Goal: Information Seeking & Learning: Learn about a topic

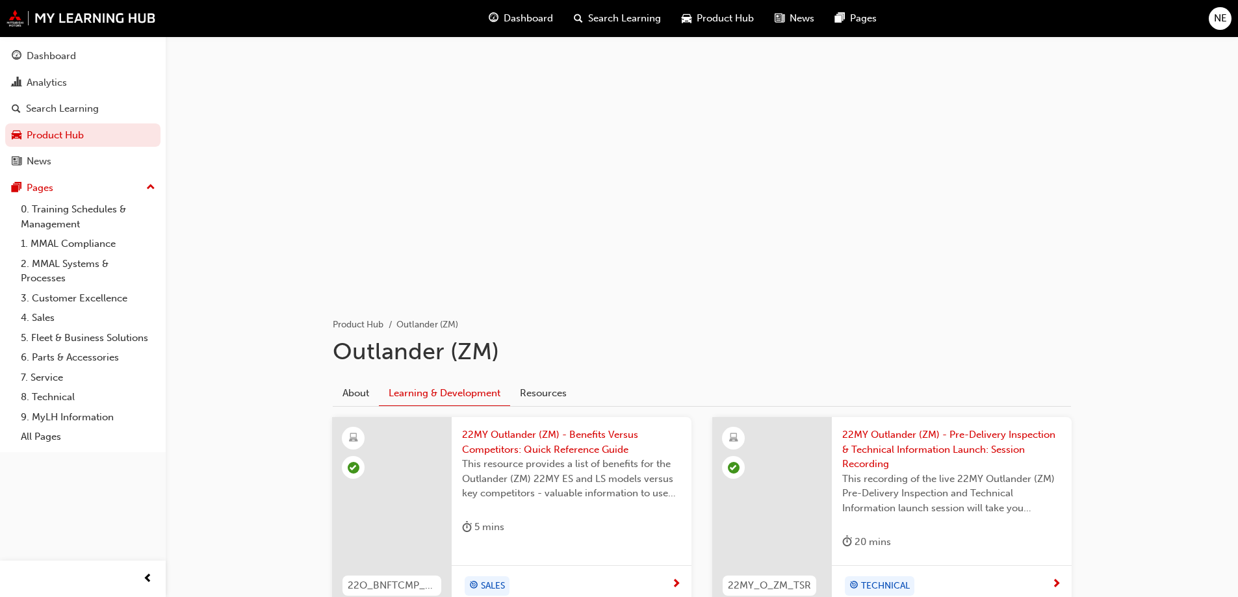
scroll to position [689, 0]
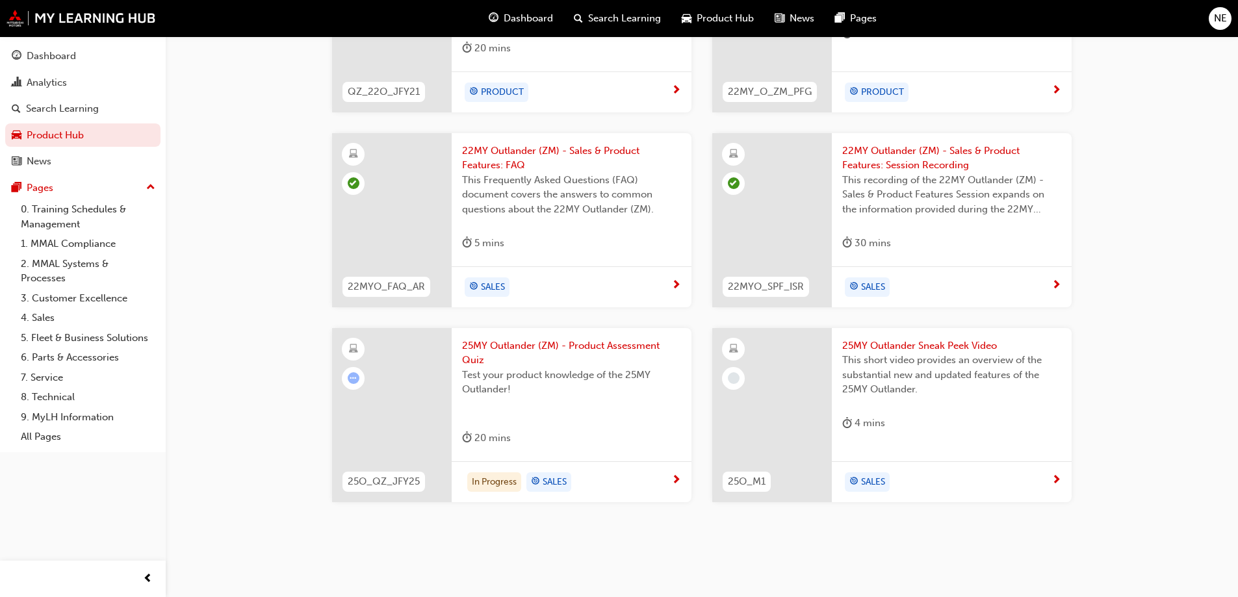
click at [814, 364] on div at bounding box center [772, 415] width 120 height 174
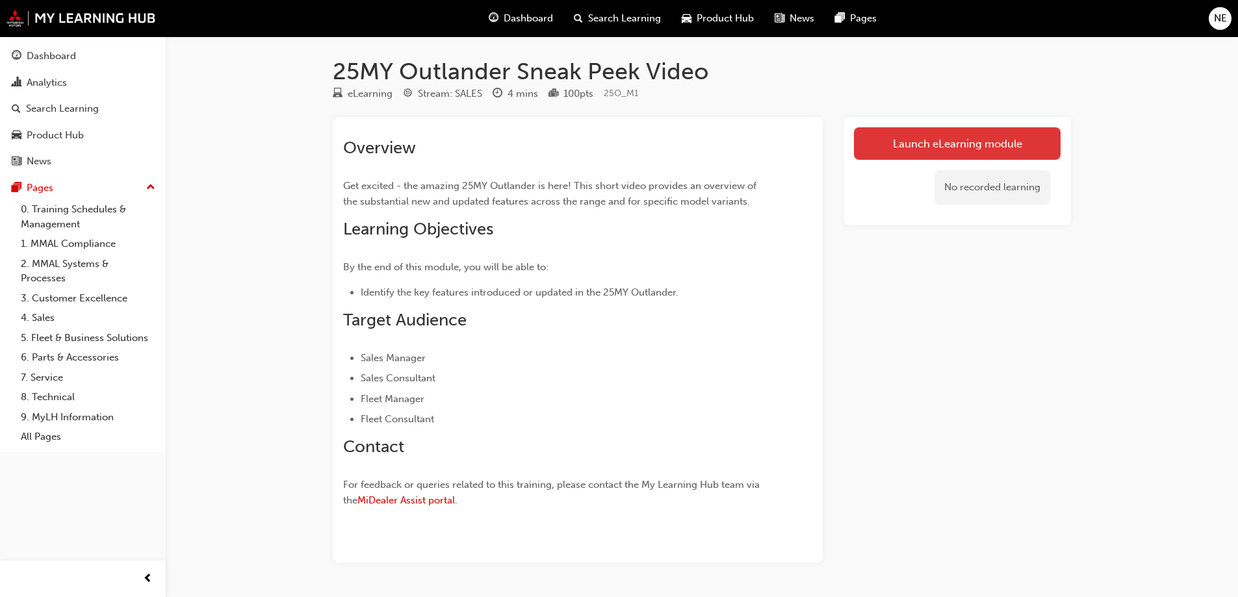
click at [901, 128] on link "Launch eLearning module" at bounding box center [957, 143] width 207 height 32
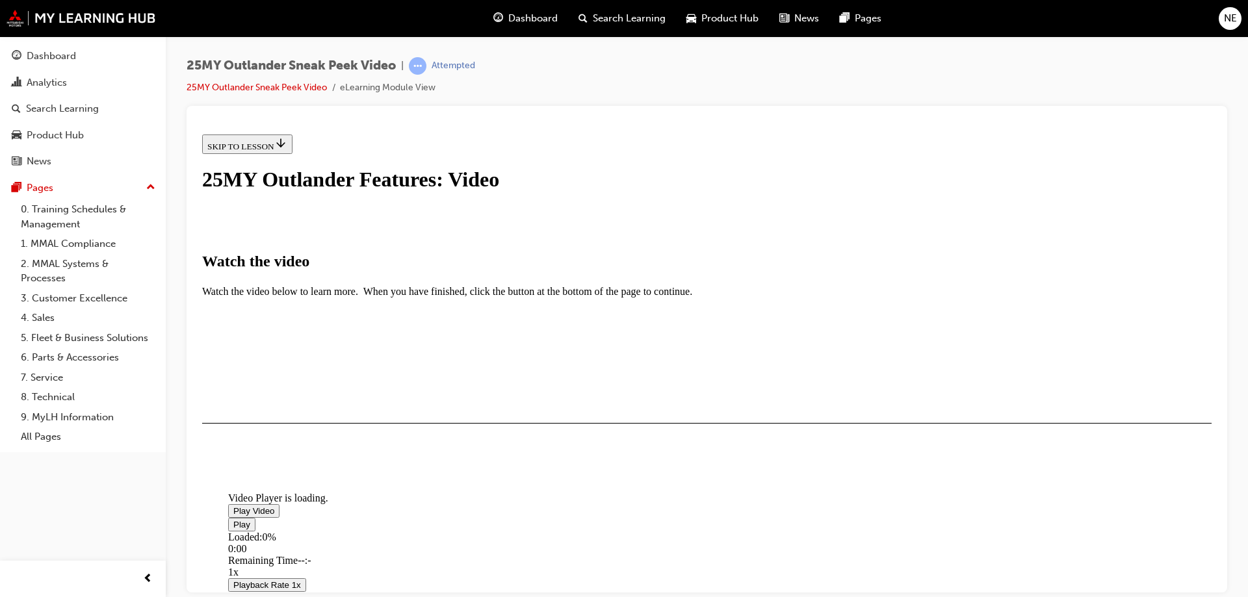
scroll to position [216, 0]
click at [233, 506] on span "Video player" at bounding box center [233, 511] width 0 height 10
drag, startPoint x: 1026, startPoint y: 503, endPoint x: 1039, endPoint y: 508, distance: 14.4
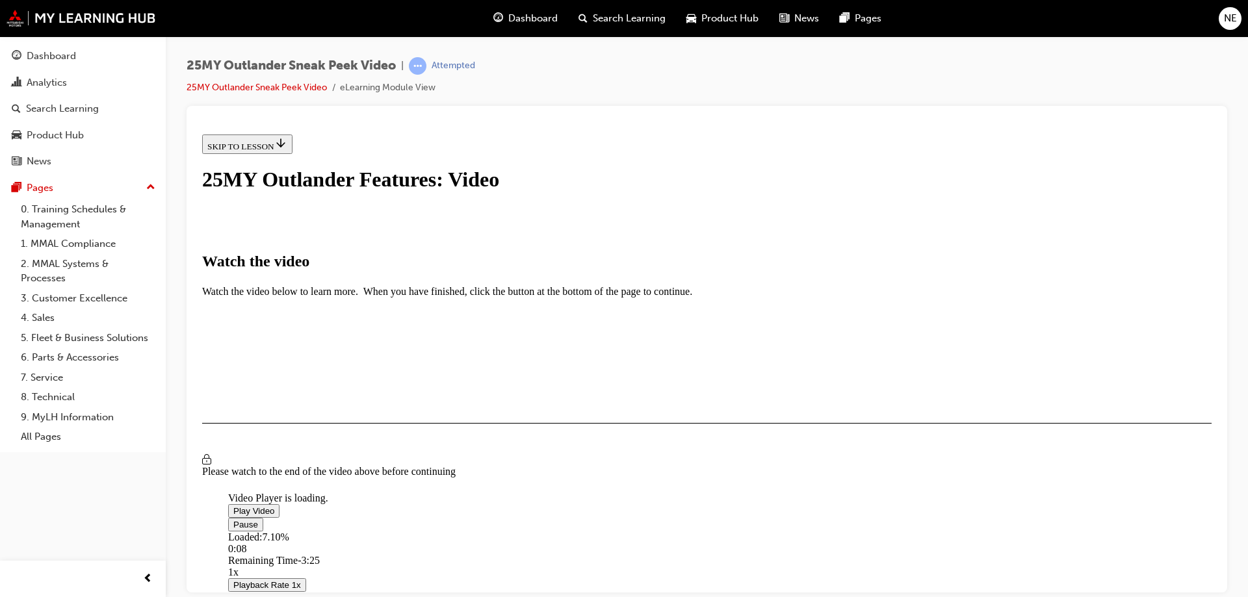
drag, startPoint x: 1034, startPoint y: 506, endPoint x: 1054, endPoint y: 509, distance: 20.3
click at [423, 380] on video "Video player" at bounding box center [325, 428] width 195 height 97
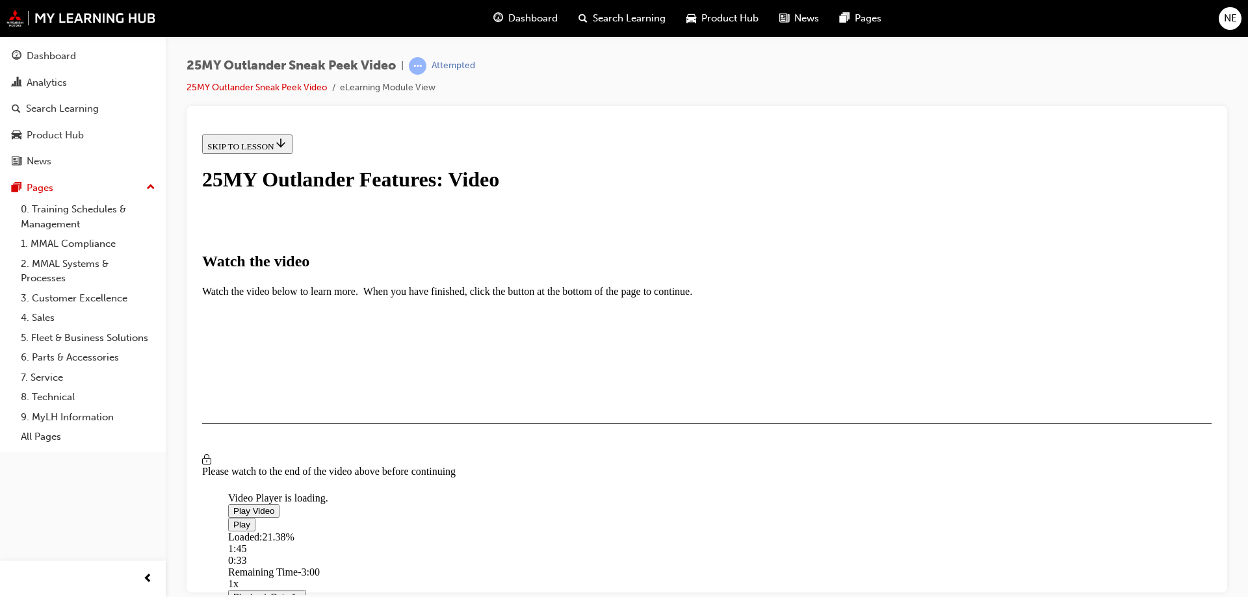
click at [423, 380] on video "Video player" at bounding box center [325, 428] width 195 height 97
click at [233, 506] on span "Video player" at bounding box center [233, 511] width 0 height 10
click at [423, 380] on video "Video player" at bounding box center [325, 428] width 195 height 97
click at [233, 506] on span "Video player" at bounding box center [233, 511] width 0 height 10
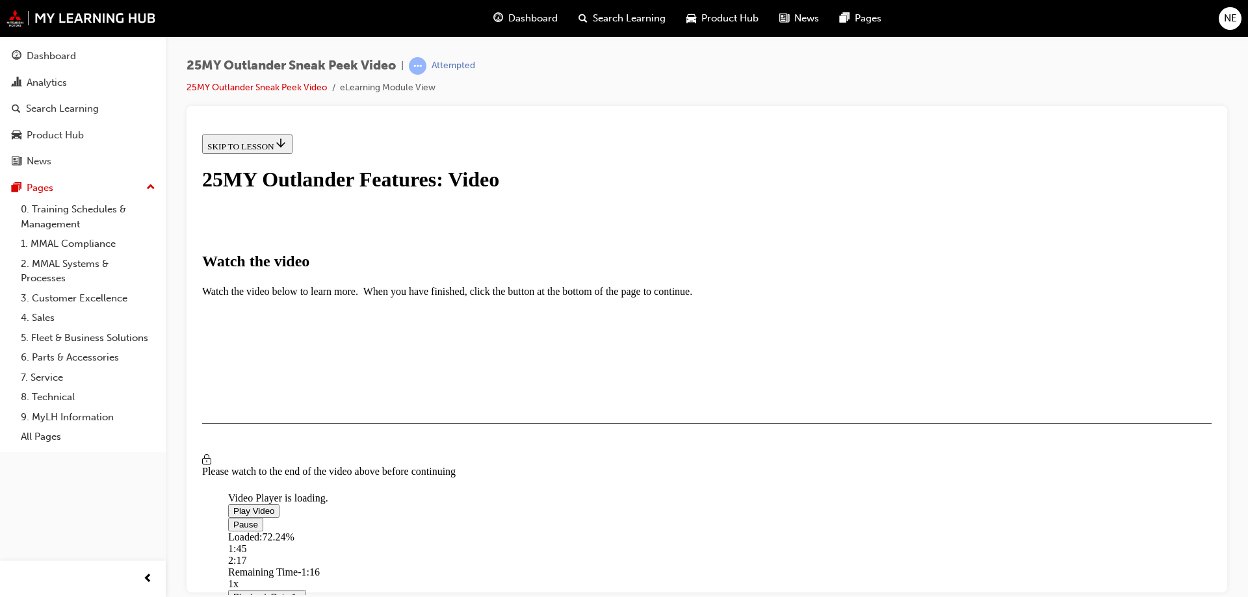
click at [423, 380] on video "Video player" at bounding box center [325, 428] width 195 height 97
click at [233, 506] on span "Video player" at bounding box center [233, 511] width 0 height 10
click at [423, 444] on video "Video player" at bounding box center [325, 428] width 195 height 97
click at [1091, 79] on div "25MY Outlander Sneak Peek Video | Attempted 25MY Outlander Sneak Peek Video eLe…" at bounding box center [707, 81] width 1041 height 49
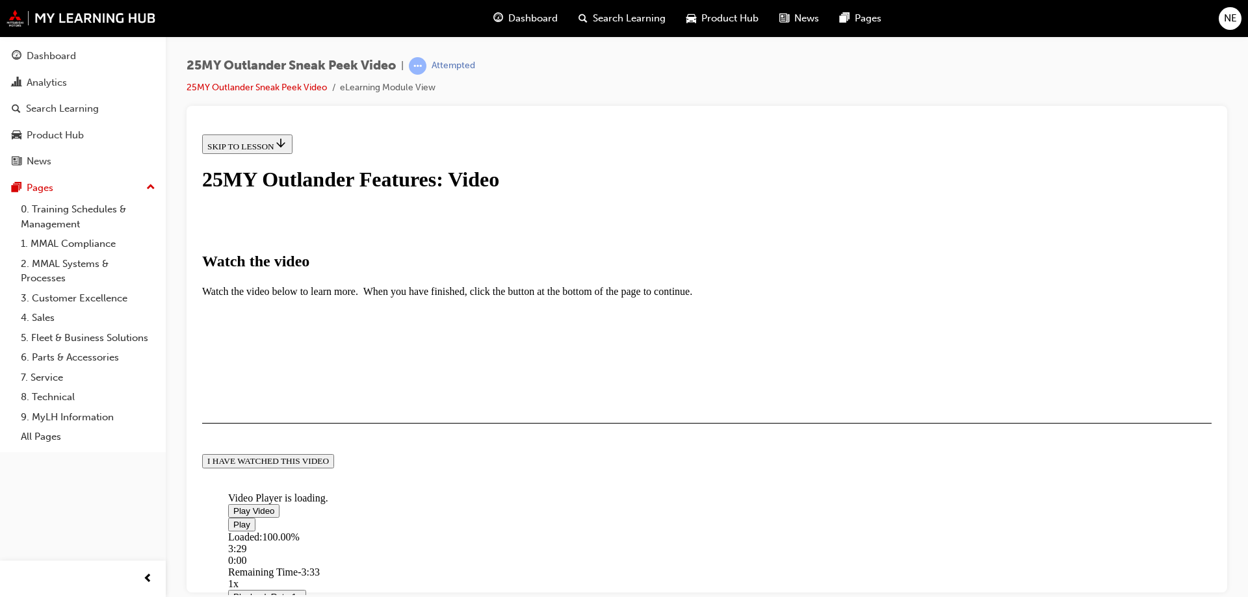
click at [329, 466] on div "I HAVE WATCHED THIS VIDEO" at bounding box center [268, 461] width 122 height 10
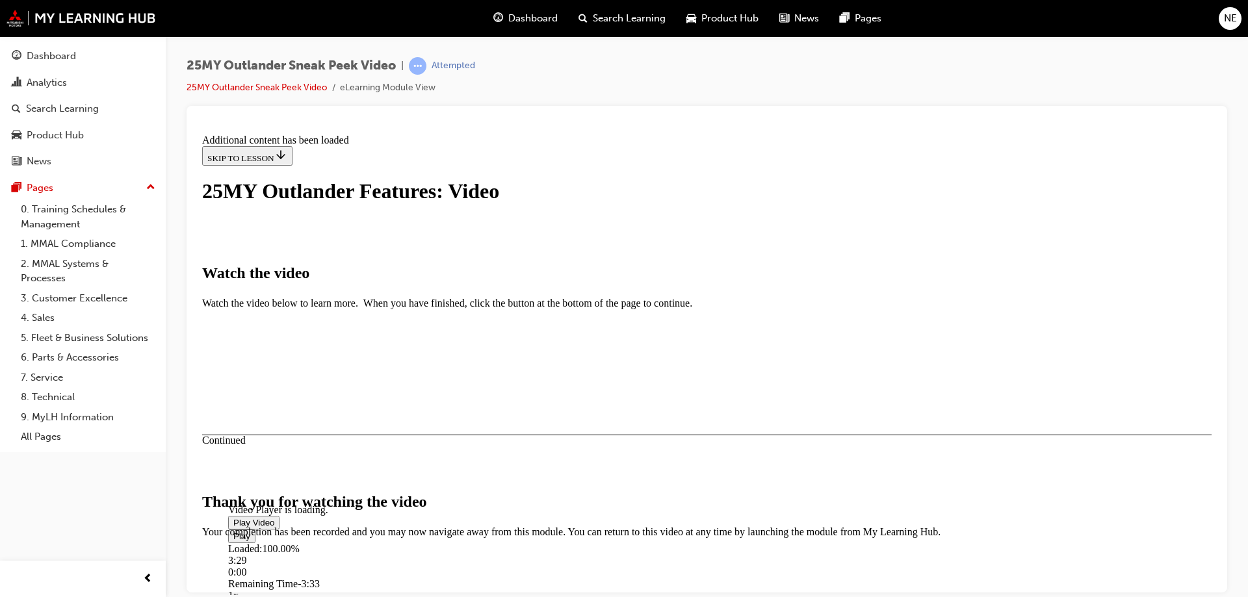
scroll to position [407, 0]
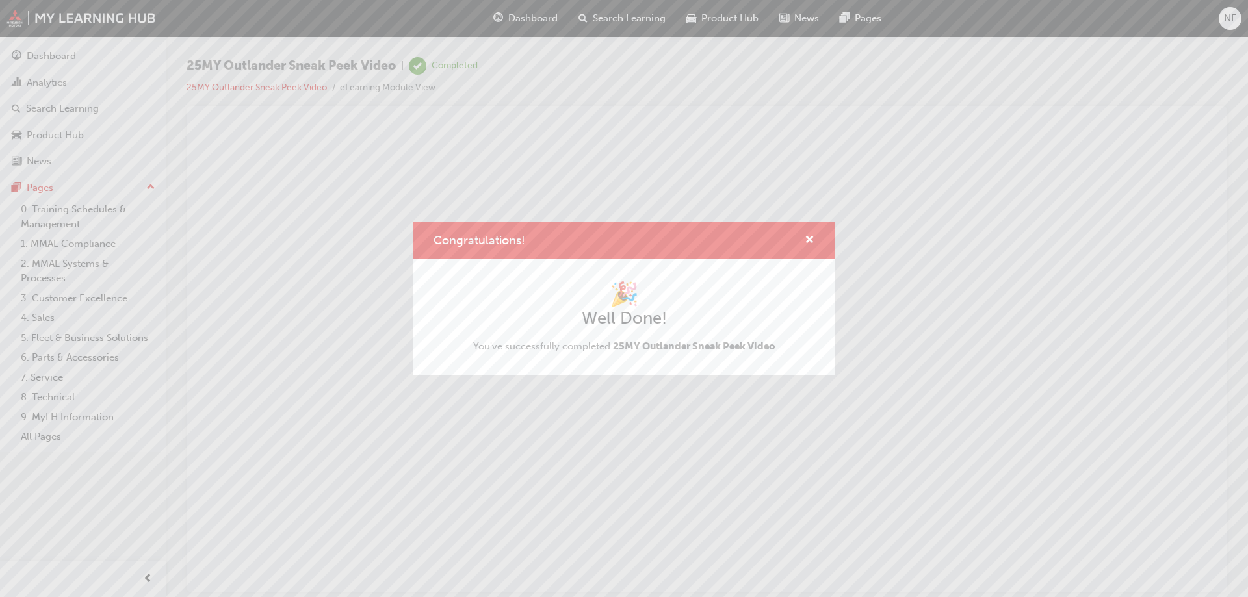
scroll to position [0, 0]
click at [813, 240] on span "cross-icon" at bounding box center [810, 241] width 10 height 12
